Goal: Task Accomplishment & Management: Use online tool/utility

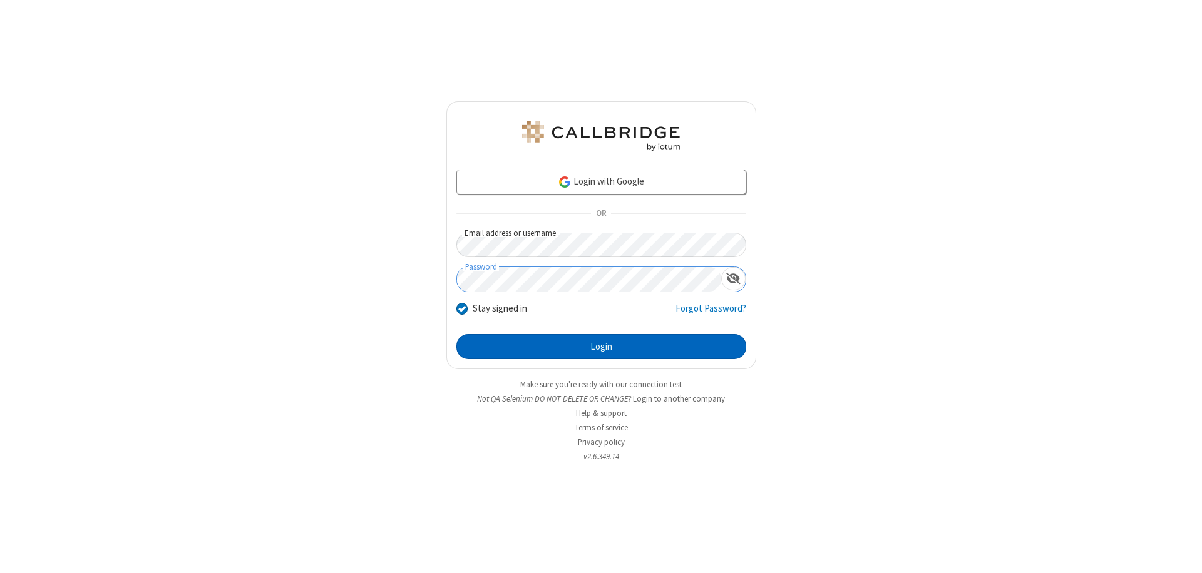
click at [601, 347] on button "Login" at bounding box center [601, 346] width 290 height 25
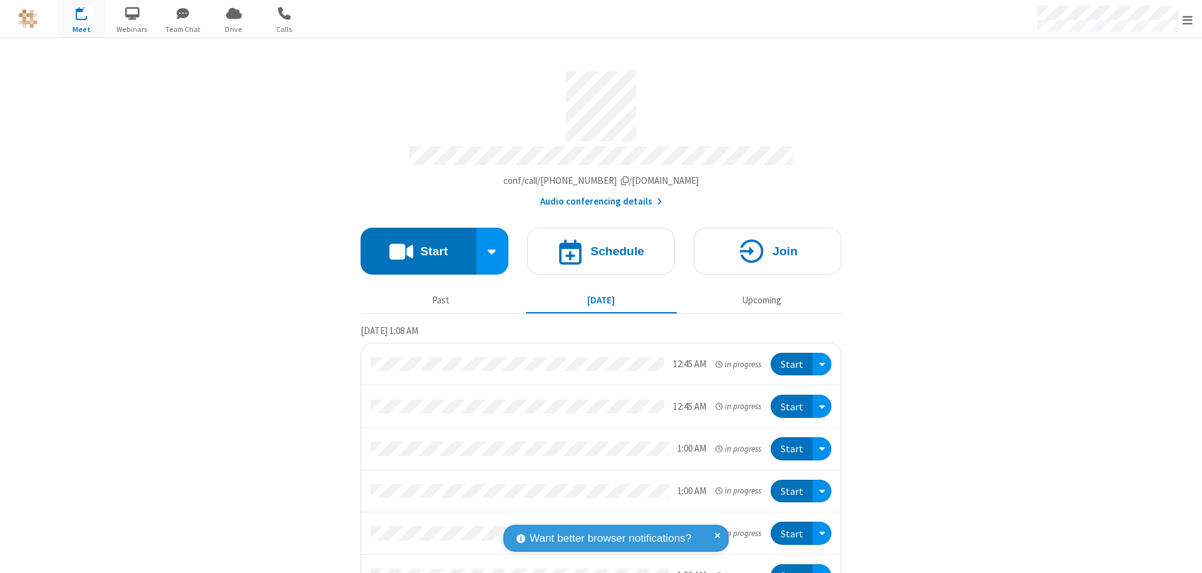
click at [1188, 19] on span "Open menu" at bounding box center [1187, 20] width 10 height 13
click at [233, 29] on span "Drive" at bounding box center [233, 29] width 47 height 11
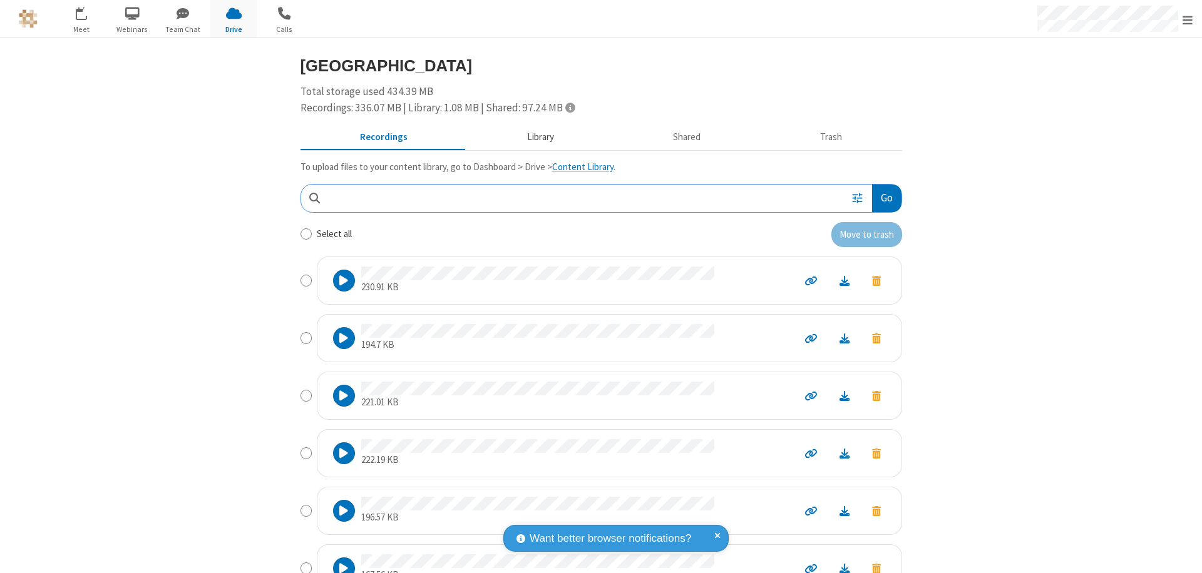
click at [534, 137] on button "Library" at bounding box center [540, 138] width 146 height 24
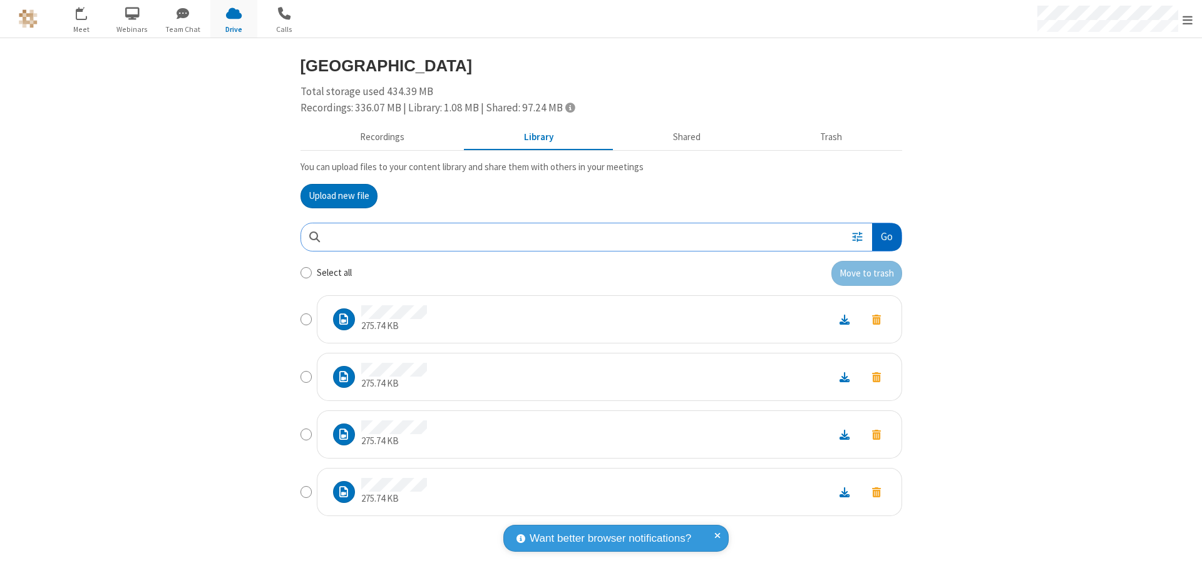
click at [886, 237] on button "Go" at bounding box center [886, 237] width 29 height 28
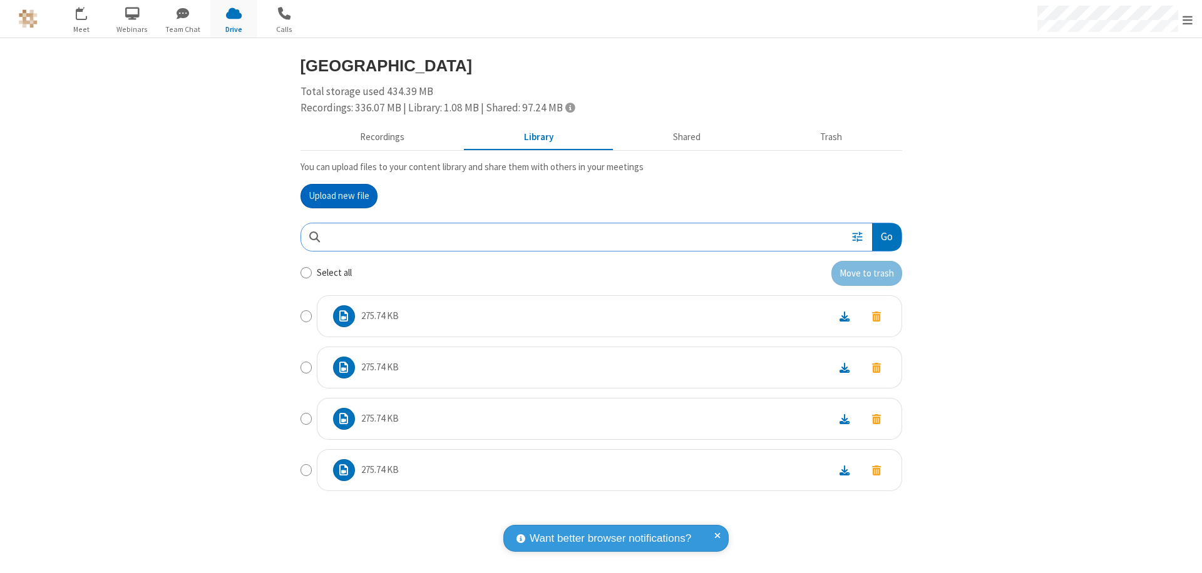
click at [339, 196] on button "Upload new file" at bounding box center [338, 196] width 77 height 25
